Goal: Understand process/instructions: Learn how to perform a task or action

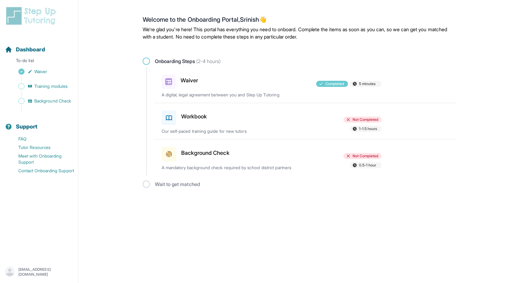
click at [202, 114] on h3 "Workbook" at bounding box center [194, 116] width 26 height 9
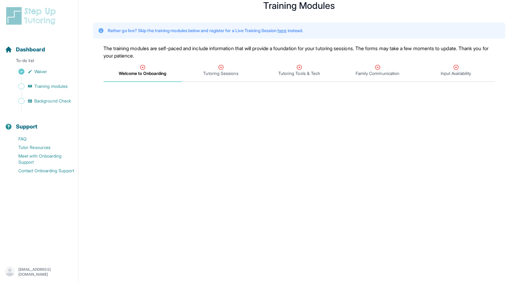
scroll to position [23, 0]
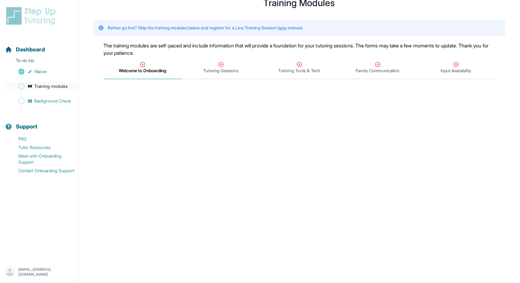
click at [56, 86] on span "Training modules" at bounding box center [50, 86] width 33 height 6
click at [56, 85] on span "Training modules" at bounding box center [50, 86] width 33 height 6
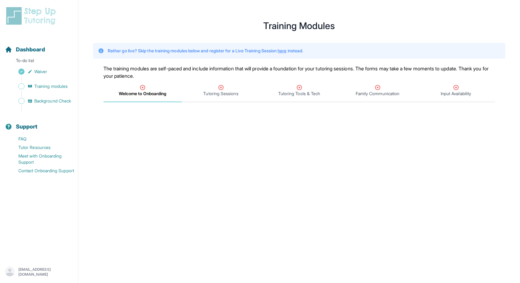
scroll to position [0, 0]
click at [36, 69] on span "Waiver" at bounding box center [40, 72] width 13 height 6
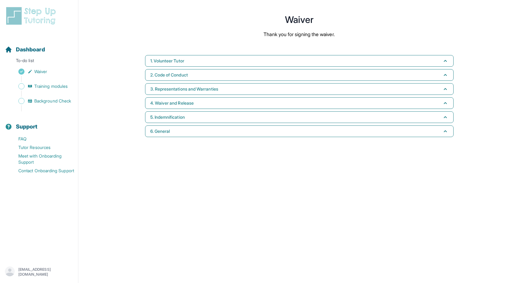
click at [485, 18] on main "Waiver Thank you for signing the waiver. 1. Volunteer Tutor 2. Code of Conduct …" at bounding box center [298, 77] width 441 height 141
click at [454, 17] on h1 "Waiver" at bounding box center [299, 19] width 313 height 7
